Goal: Understand process/instructions

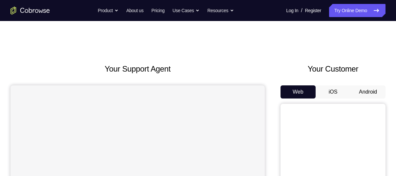
click at [366, 89] on button "Android" at bounding box center [368, 91] width 35 height 13
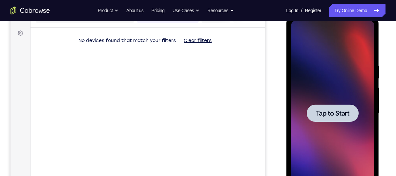
scroll to position [94, 0]
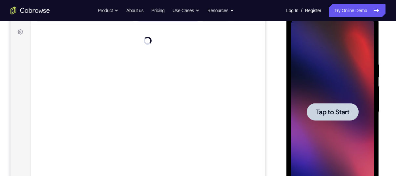
click at [331, 144] on div at bounding box center [332, 112] width 83 height 184
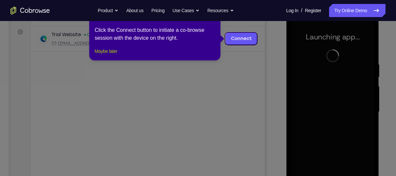
click at [108, 55] on button "Maybe later" at bounding box center [106, 51] width 23 height 8
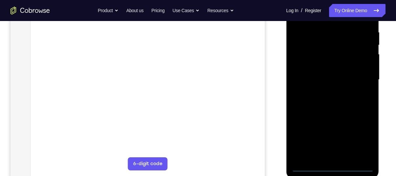
scroll to position [126, 0]
click at [332, 164] on div at bounding box center [332, 79] width 83 height 184
click at [336, 168] on div at bounding box center [332, 79] width 83 height 184
click at [333, 168] on div at bounding box center [332, 79] width 83 height 184
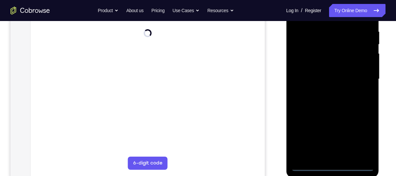
click at [334, 164] on div at bounding box center [332, 79] width 83 height 184
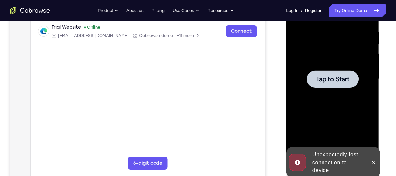
click at [338, 97] on div at bounding box center [332, 79] width 83 height 184
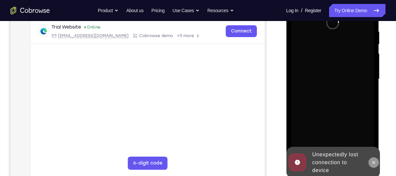
click at [373, 160] on icon at bounding box center [373, 162] width 5 height 5
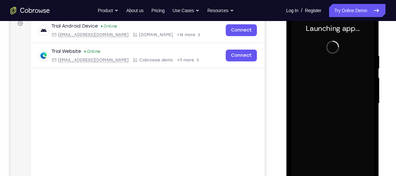
scroll to position [121, 0]
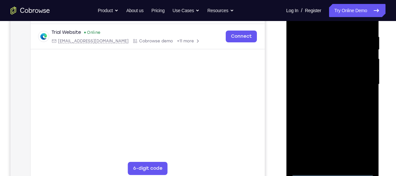
click at [332, 171] on div at bounding box center [332, 84] width 83 height 184
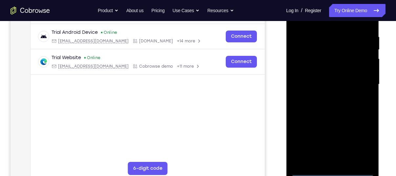
drag, startPoint x: 353, startPoint y: 172, endPoint x: 363, endPoint y: 143, distance: 31.4
click at [363, 143] on div at bounding box center [332, 84] width 83 height 184
click at [362, 143] on div at bounding box center [332, 84] width 83 height 184
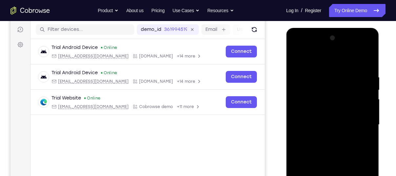
scroll to position [80, 0]
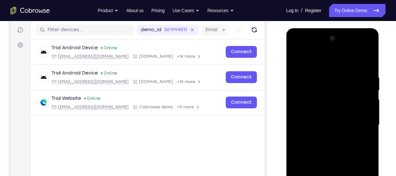
click at [313, 63] on div at bounding box center [332, 125] width 83 height 184
click at [309, 87] on div at bounding box center [332, 125] width 83 height 184
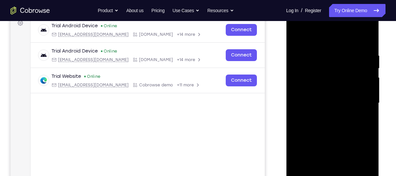
scroll to position [100, 0]
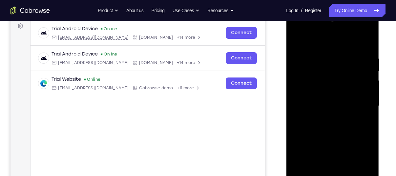
click at [326, 171] on div at bounding box center [332, 106] width 83 height 184
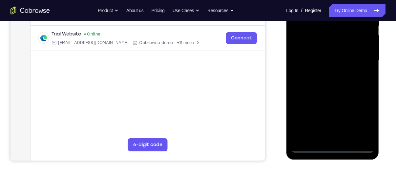
scroll to position [145, 0]
click at [309, 145] on div at bounding box center [332, 60] width 83 height 184
click at [309, 146] on div at bounding box center [332, 60] width 83 height 184
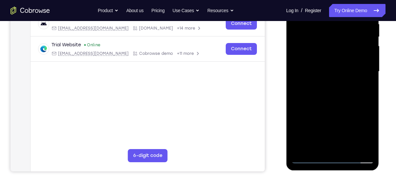
scroll to position [133, 0]
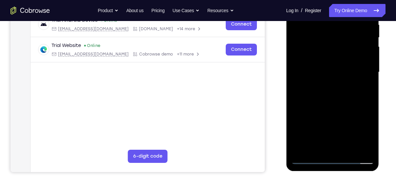
click at [323, 44] on div at bounding box center [332, 72] width 83 height 184
click at [333, 42] on div at bounding box center [332, 72] width 83 height 184
click at [328, 113] on div at bounding box center [332, 72] width 83 height 184
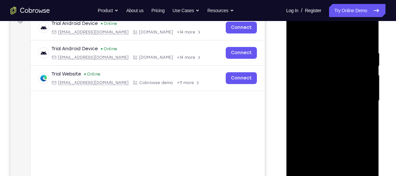
scroll to position [104, 0]
click at [330, 129] on div at bounding box center [332, 102] width 83 height 184
click at [331, 112] on div at bounding box center [332, 102] width 83 height 184
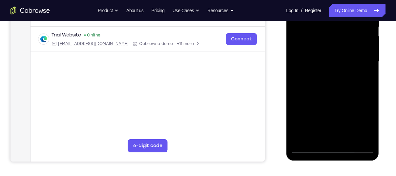
scroll to position [144, 0]
click at [374, 131] on div at bounding box center [332, 61] width 83 height 184
click at [372, 131] on div at bounding box center [332, 61] width 83 height 184
click at [350, 138] on div at bounding box center [332, 61] width 83 height 184
click at [327, 97] on div at bounding box center [332, 61] width 83 height 184
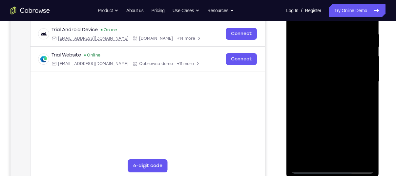
scroll to position [122, 0]
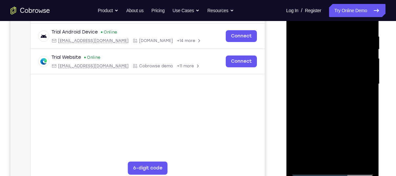
click at [346, 103] on div at bounding box center [332, 84] width 83 height 184
click at [366, 99] on div at bounding box center [332, 84] width 83 height 184
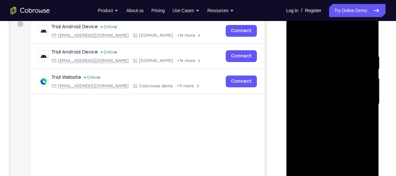
scroll to position [96, 0]
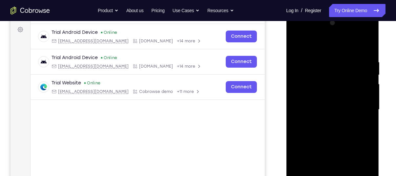
click at [296, 44] on div at bounding box center [332, 110] width 83 height 184
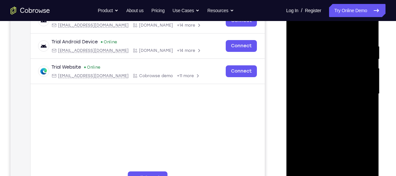
scroll to position [112, 0]
click at [337, 99] on div at bounding box center [332, 93] width 83 height 184
click at [297, 27] on div at bounding box center [332, 93] width 83 height 184
click at [334, 112] on div at bounding box center [332, 93] width 83 height 184
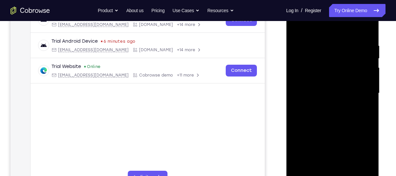
click at [317, 124] on div at bounding box center [332, 93] width 83 height 184
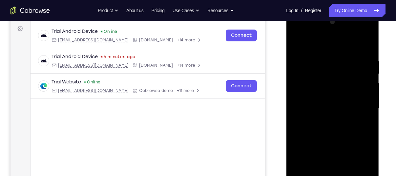
scroll to position [95, 0]
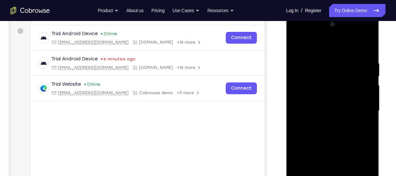
click at [372, 48] on div at bounding box center [332, 111] width 83 height 184
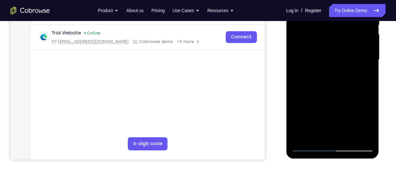
scroll to position [147, 0]
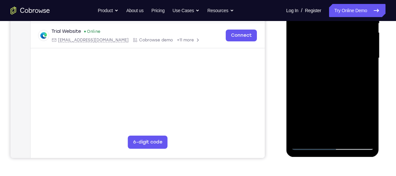
click at [309, 144] on div at bounding box center [332, 58] width 83 height 184
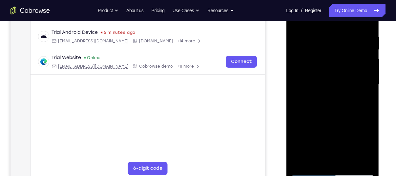
scroll to position [121, 0]
click at [363, 102] on div at bounding box center [332, 85] width 83 height 184
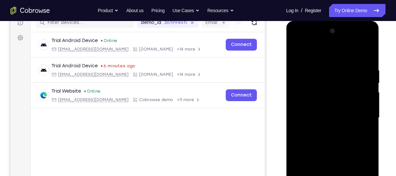
scroll to position [87, 0]
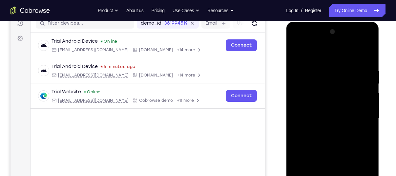
click at [297, 48] on div at bounding box center [332, 119] width 83 height 184
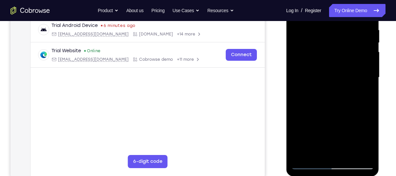
scroll to position [128, 0]
click at [335, 112] on div at bounding box center [332, 77] width 83 height 184
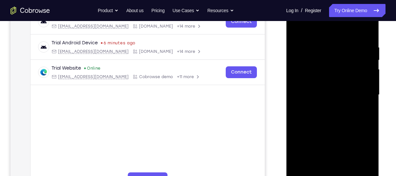
scroll to position [110, 0]
click at [297, 30] on div at bounding box center [332, 95] width 83 height 184
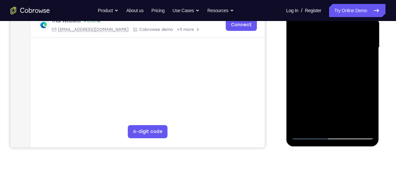
scroll to position [159, 0]
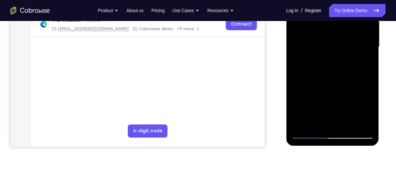
drag, startPoint x: 327, startPoint y: 64, endPoint x: 329, endPoint y: 86, distance: 21.8
click at [329, 86] on div at bounding box center [332, 47] width 83 height 184
drag, startPoint x: 321, startPoint y: 61, endPoint x: 321, endPoint y: 106, distance: 45.3
click at [321, 106] on div at bounding box center [332, 47] width 83 height 184
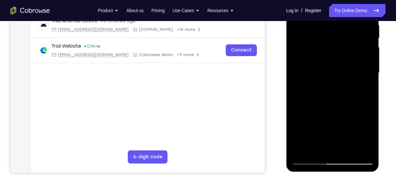
scroll to position [132, 0]
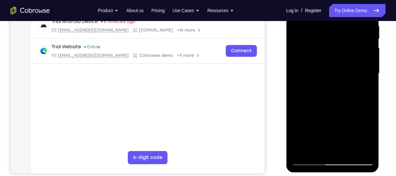
click at [324, 27] on div at bounding box center [332, 74] width 83 height 184
click at [363, 88] on div at bounding box center [332, 74] width 83 height 184
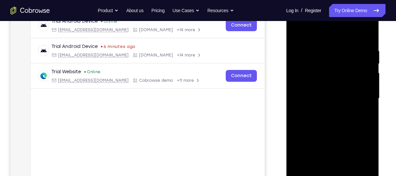
scroll to position [105, 0]
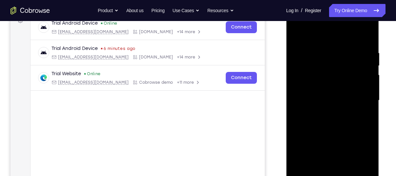
click at [299, 33] on div at bounding box center [332, 101] width 83 height 184
click at [361, 90] on div at bounding box center [332, 101] width 83 height 184
click at [297, 34] on div at bounding box center [332, 101] width 83 height 184
click at [323, 50] on div at bounding box center [332, 101] width 83 height 184
click at [367, 38] on div at bounding box center [332, 101] width 83 height 184
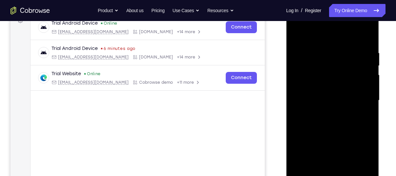
drag, startPoint x: 327, startPoint y: 122, endPoint x: 334, endPoint y: 92, distance: 30.1
click at [334, 92] on div at bounding box center [332, 101] width 83 height 184
click at [368, 100] on div at bounding box center [332, 101] width 83 height 184
click at [295, 100] on div at bounding box center [332, 101] width 83 height 184
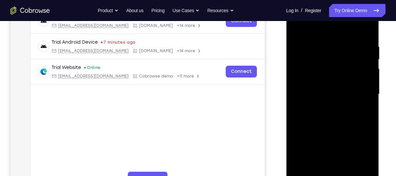
scroll to position [112, 0]
drag, startPoint x: 327, startPoint y: 110, endPoint x: 340, endPoint y: 62, distance: 48.8
click at [340, 62] on div at bounding box center [332, 94] width 83 height 184
drag, startPoint x: 338, startPoint y: 136, endPoint x: 335, endPoint y: 160, distance: 24.1
click at [335, 160] on div at bounding box center [332, 94] width 83 height 184
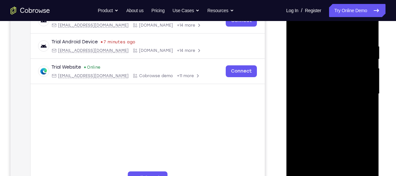
drag, startPoint x: 324, startPoint y: 90, endPoint x: 320, endPoint y: 146, distance: 55.7
click at [320, 146] on div at bounding box center [332, 94] width 83 height 184
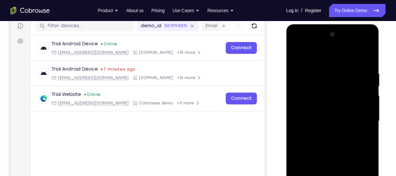
scroll to position [83, 0]
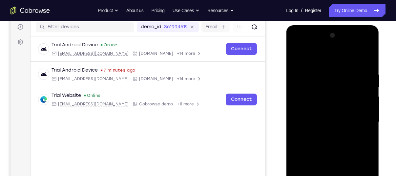
drag, startPoint x: 324, startPoint y: 140, endPoint x: 325, endPoint y: 150, distance: 10.6
click at [325, 150] on div at bounding box center [332, 122] width 83 height 184
drag, startPoint x: 349, startPoint y: 72, endPoint x: 305, endPoint y: 78, distance: 44.4
click at [305, 78] on div at bounding box center [332, 122] width 83 height 184
click at [343, 70] on div at bounding box center [332, 122] width 83 height 184
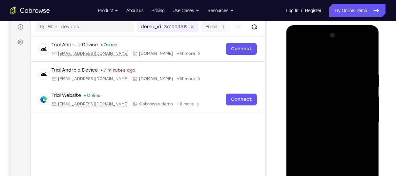
click at [362, 94] on div at bounding box center [332, 122] width 83 height 184
click at [367, 59] on div at bounding box center [332, 122] width 83 height 184
drag, startPoint x: 356, startPoint y: 69, endPoint x: 316, endPoint y: 75, distance: 39.8
click at [316, 75] on div at bounding box center [332, 122] width 83 height 184
click at [327, 74] on div at bounding box center [332, 122] width 83 height 184
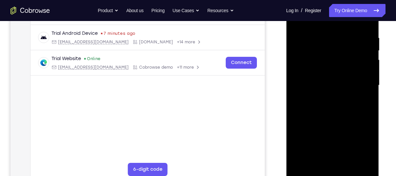
scroll to position [121, 0]
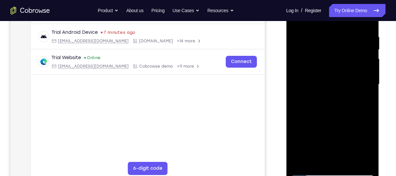
click at [358, 159] on div at bounding box center [332, 84] width 83 height 184
click at [368, 107] on div at bounding box center [332, 84] width 83 height 184
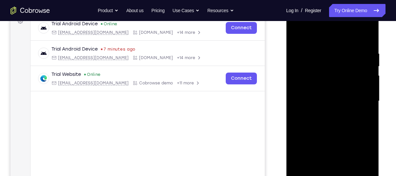
scroll to position [102, 0]
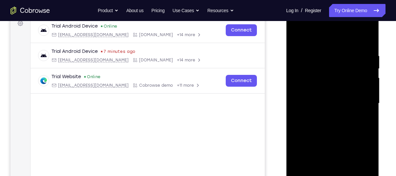
click at [368, 41] on div at bounding box center [332, 103] width 83 height 184
drag, startPoint x: 349, startPoint y: 54, endPoint x: 300, endPoint y: 59, distance: 48.9
click at [300, 59] on div at bounding box center [332, 103] width 83 height 184
drag, startPoint x: 344, startPoint y: 53, endPoint x: 312, endPoint y: 56, distance: 31.6
click at [312, 56] on div at bounding box center [332, 103] width 83 height 184
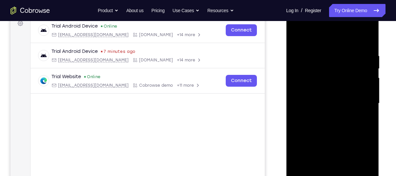
click at [303, 52] on div at bounding box center [332, 103] width 83 height 184
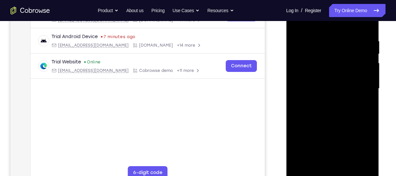
scroll to position [117, 0]
click at [360, 163] on div at bounding box center [332, 88] width 83 height 184
click at [372, 114] on div at bounding box center [332, 88] width 83 height 184
click at [358, 164] on div at bounding box center [332, 88] width 83 height 184
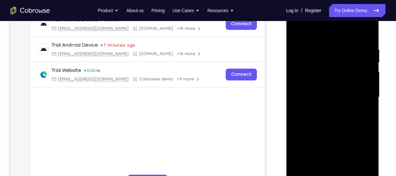
scroll to position [108, 0]
click at [369, 35] on div at bounding box center [332, 98] width 83 height 184
drag, startPoint x: 355, startPoint y: 51, endPoint x: 321, endPoint y: 54, distance: 34.0
click at [321, 54] on div at bounding box center [332, 98] width 83 height 184
click at [336, 48] on div at bounding box center [332, 98] width 83 height 184
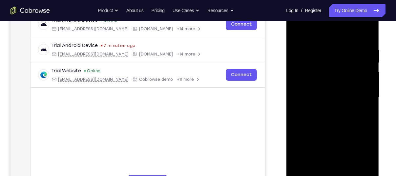
click at [360, 97] on div at bounding box center [332, 98] width 83 height 184
click at [296, 110] on div at bounding box center [332, 98] width 83 height 184
click at [357, 172] on div at bounding box center [332, 98] width 83 height 184
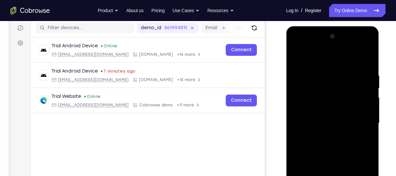
scroll to position [82, 0]
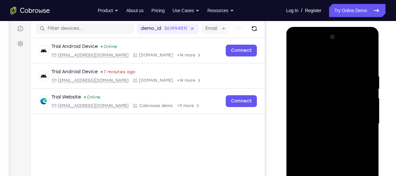
click at [367, 59] on div at bounding box center [332, 124] width 83 height 184
drag, startPoint x: 357, startPoint y: 75, endPoint x: 294, endPoint y: 74, distance: 63.4
click at [294, 74] on div at bounding box center [332, 124] width 83 height 184
click at [313, 76] on div at bounding box center [332, 124] width 83 height 184
click at [368, 111] on div at bounding box center [332, 124] width 83 height 184
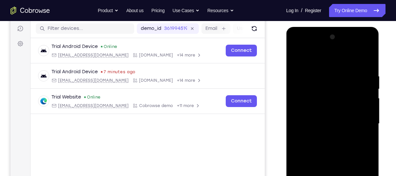
click at [368, 111] on div at bounding box center [332, 124] width 83 height 184
click at [368, 88] on div at bounding box center [332, 124] width 83 height 184
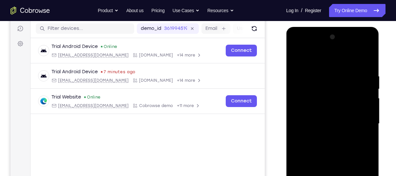
click at [368, 88] on div at bounding box center [332, 124] width 83 height 184
click at [364, 88] on div at bounding box center [332, 124] width 83 height 184
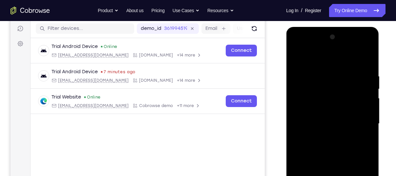
click at [366, 99] on div at bounding box center [332, 124] width 83 height 184
click at [368, 60] on div at bounding box center [332, 124] width 83 height 184
drag, startPoint x: 358, startPoint y: 74, endPoint x: 340, endPoint y: 76, distance: 18.5
click at [340, 76] on div at bounding box center [332, 124] width 83 height 184
